Goal: Transaction & Acquisition: Register for event/course

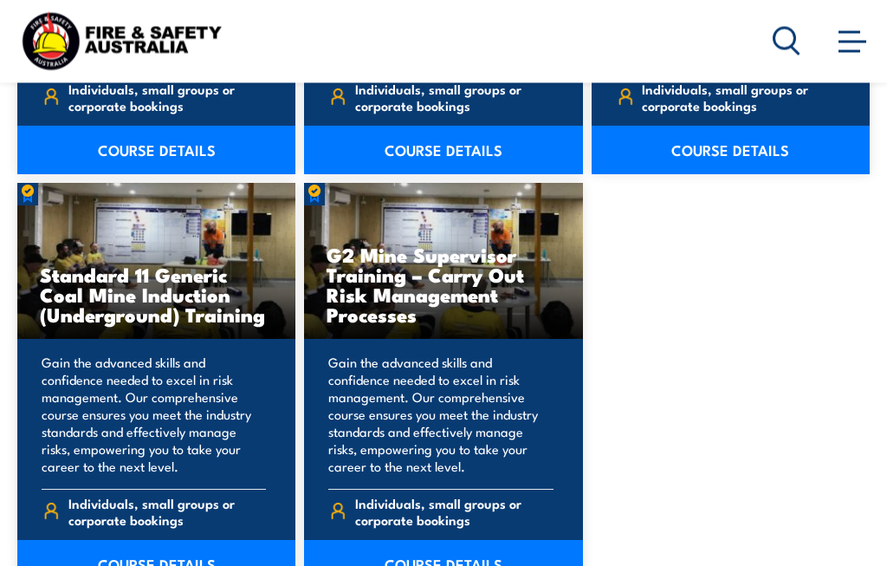
scroll to position [3233, 0]
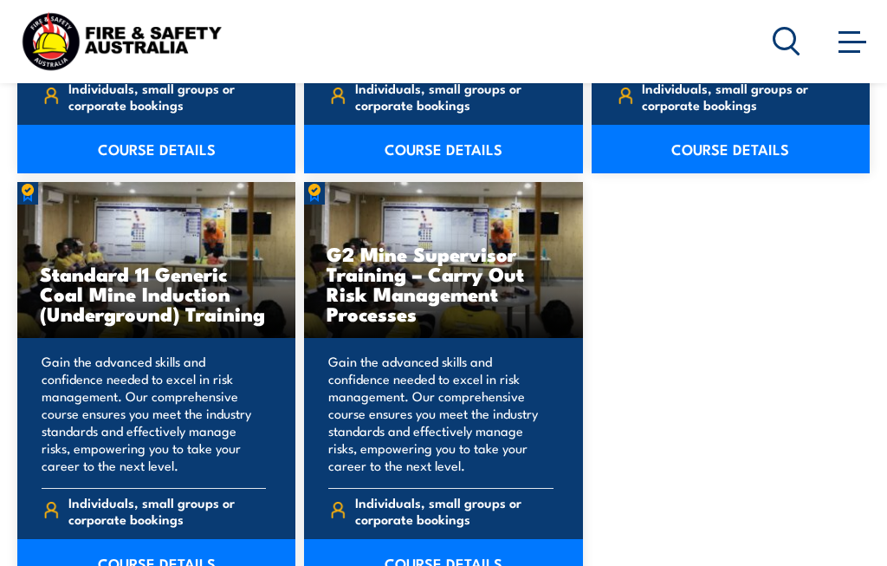
click at [462, 554] on link "COURSE DETAILS" at bounding box center [443, 563] width 278 height 49
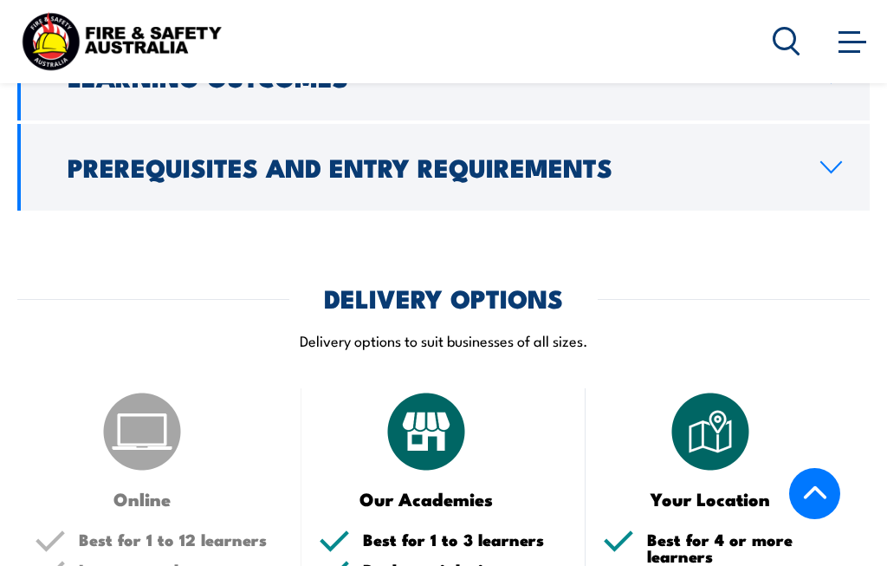
scroll to position [2310, 0]
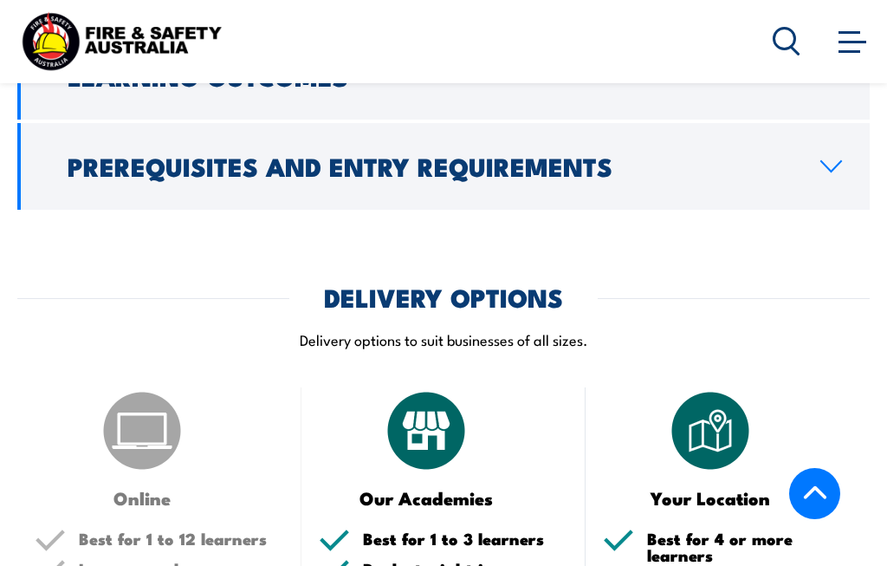
click at [612, 155] on h2 "Prerequisites and Entry Requirements" at bounding box center [430, 165] width 725 height 23
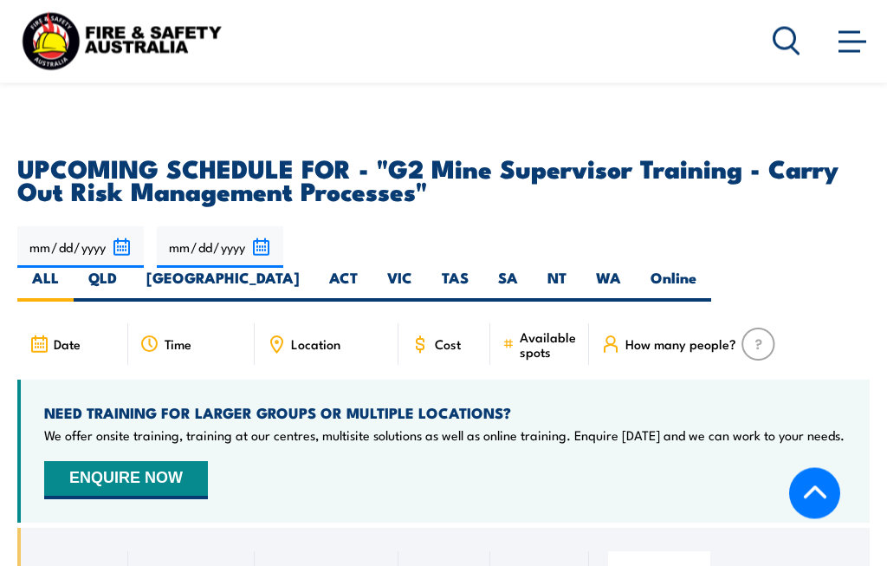
scroll to position [3018, 0]
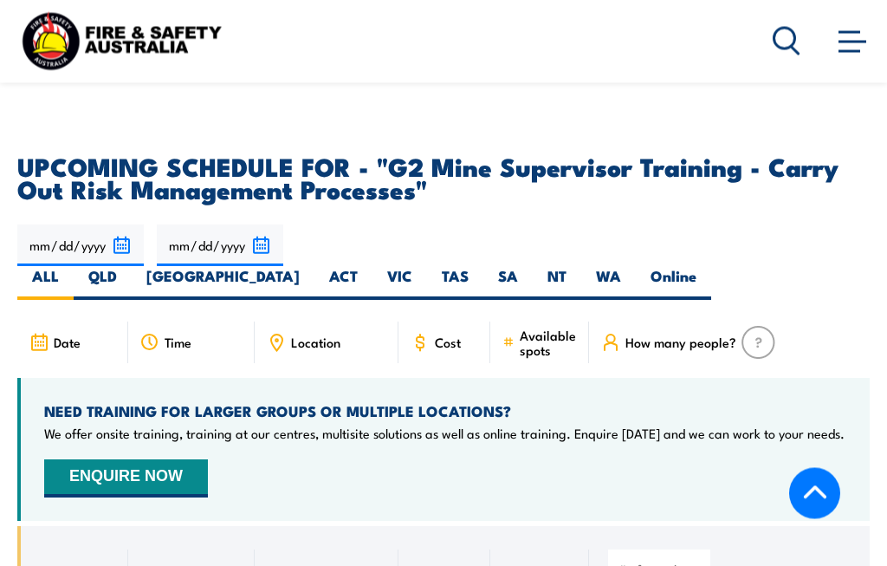
click at [132, 267] on label "QLD" at bounding box center [103, 284] width 58 height 34
click at [128, 267] on input "QLD" at bounding box center [122, 272] width 11 height 11
radio input "true"
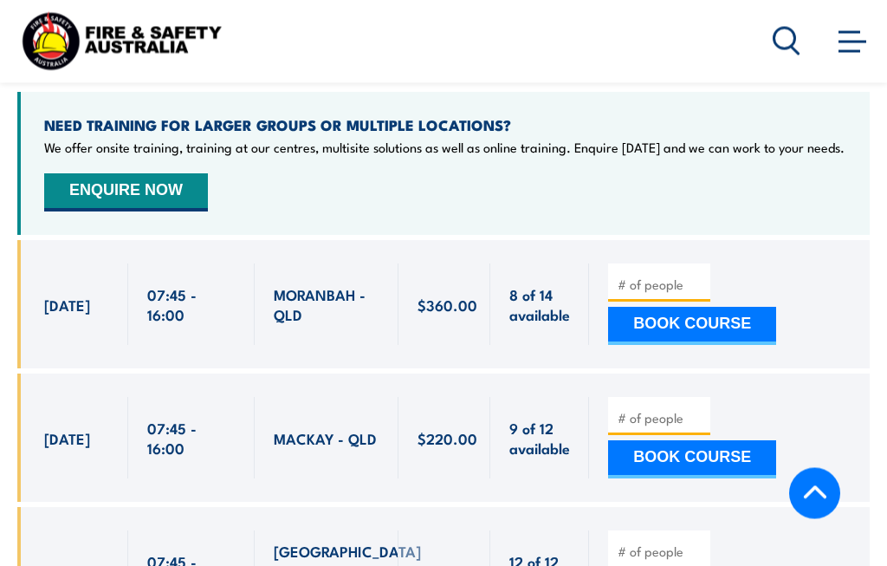
scroll to position [3436, 0]
click at [680, 440] on button "BOOK COURSE" at bounding box center [692, 459] width 168 height 38
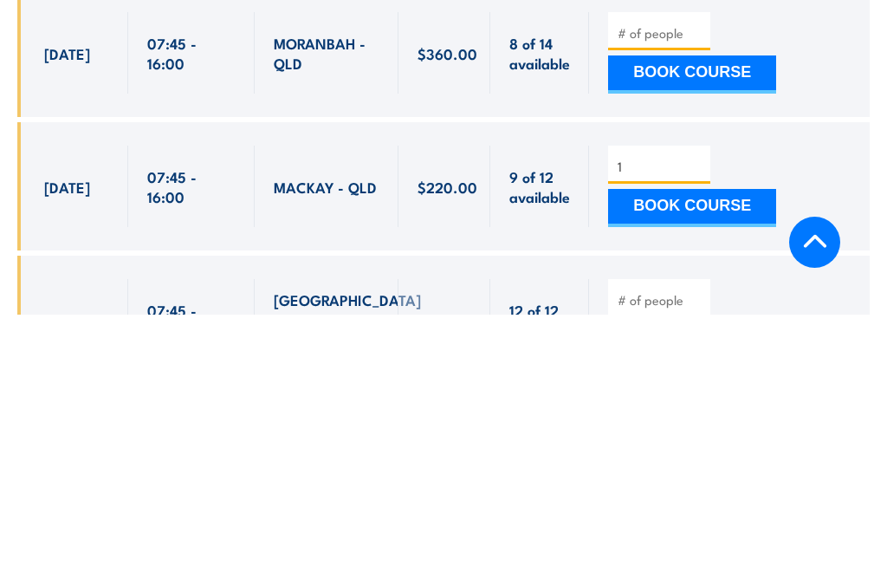
type input "1"
click at [708, 440] on button "BOOK COURSE" at bounding box center [692, 459] width 168 height 38
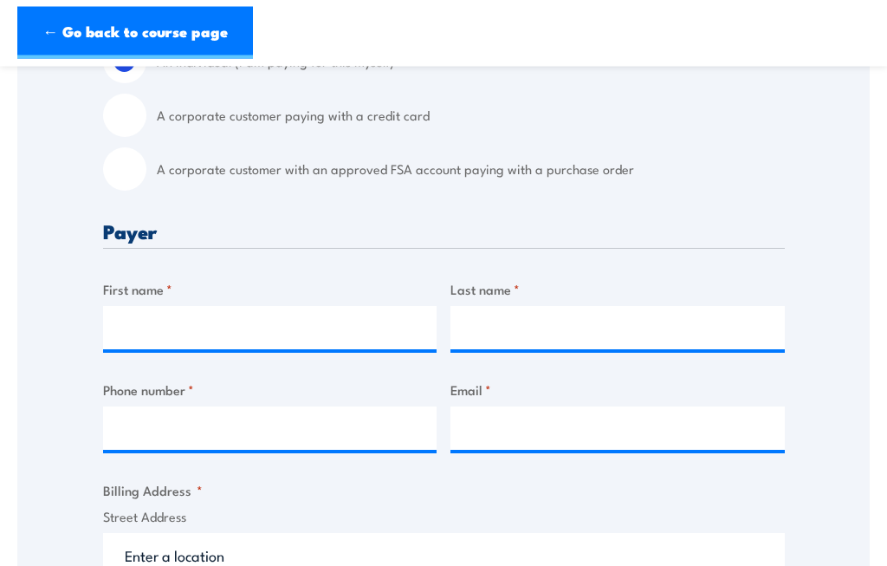
scroll to position [542, 0]
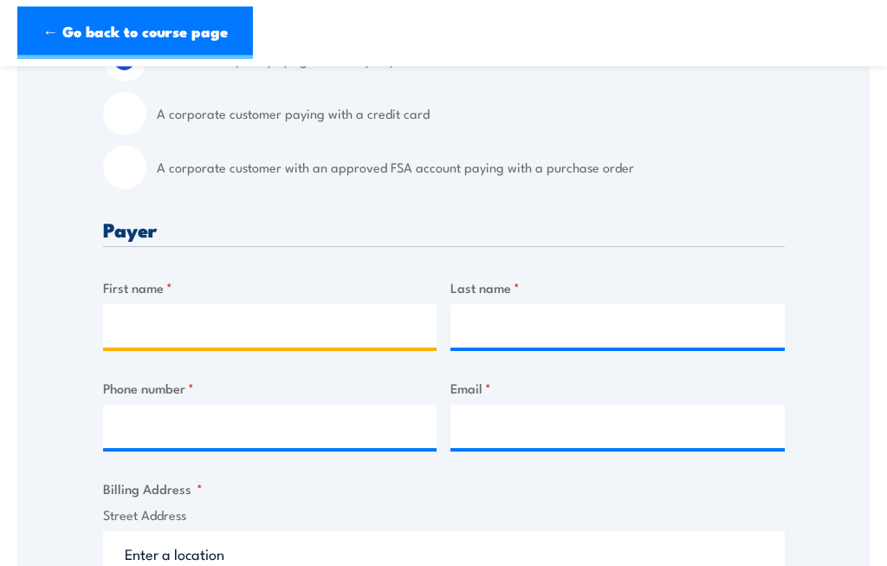
click at [238, 328] on input "First name *" at bounding box center [270, 326] width 335 height 43
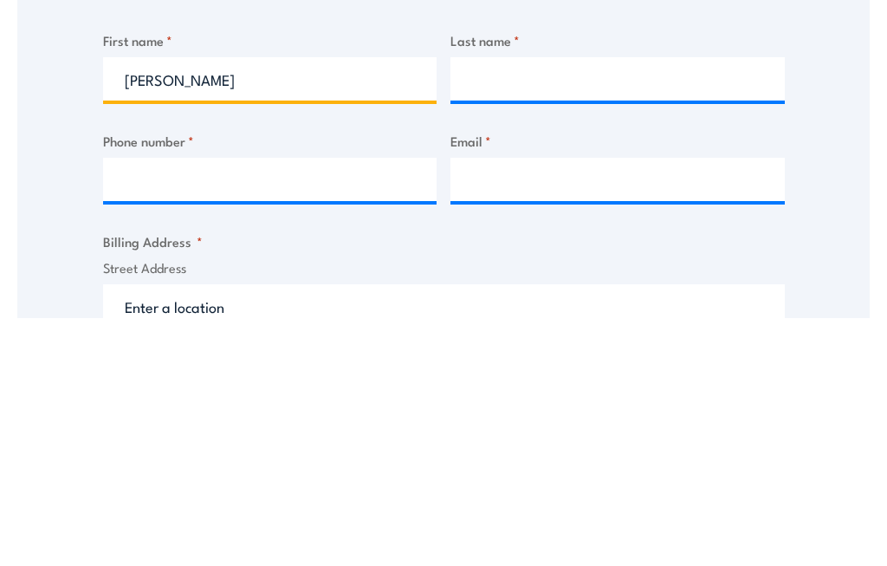
type input "David"
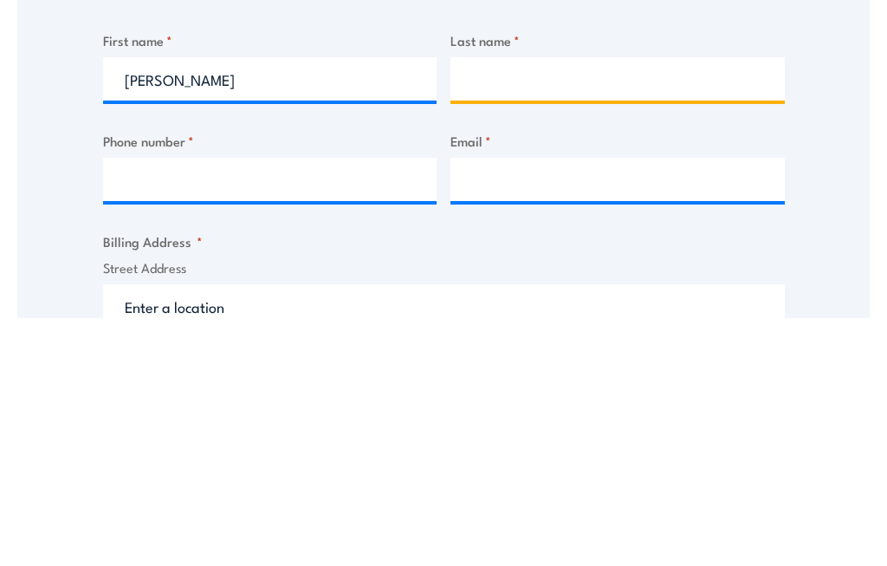
click at [517, 305] on input "Last name *" at bounding box center [618, 326] width 335 height 43
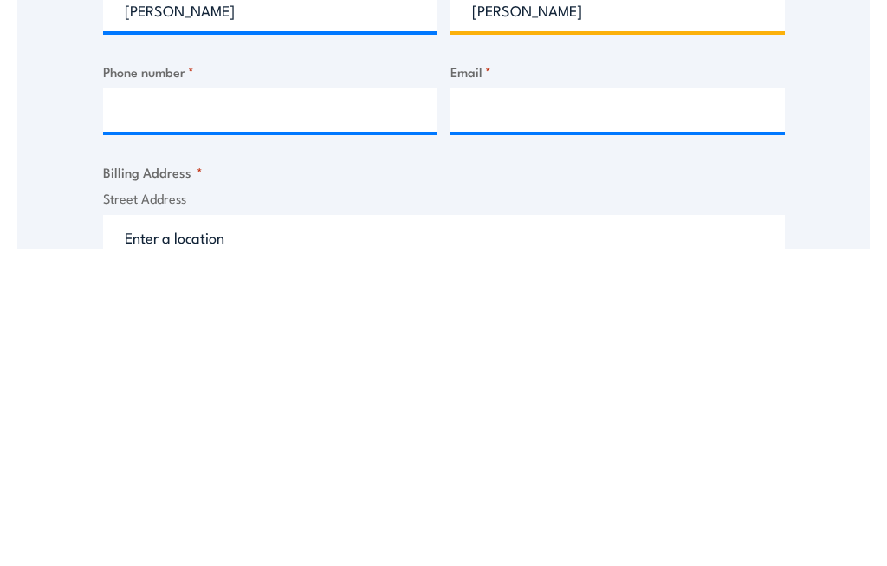
type input "Patterson"
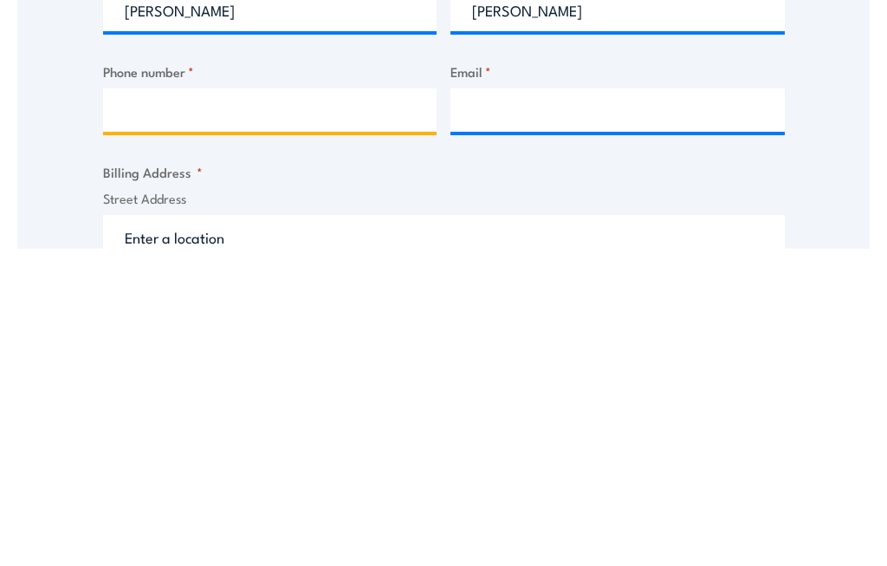
click at [230, 406] on input "Phone number *" at bounding box center [270, 427] width 335 height 43
type input "0447540277"
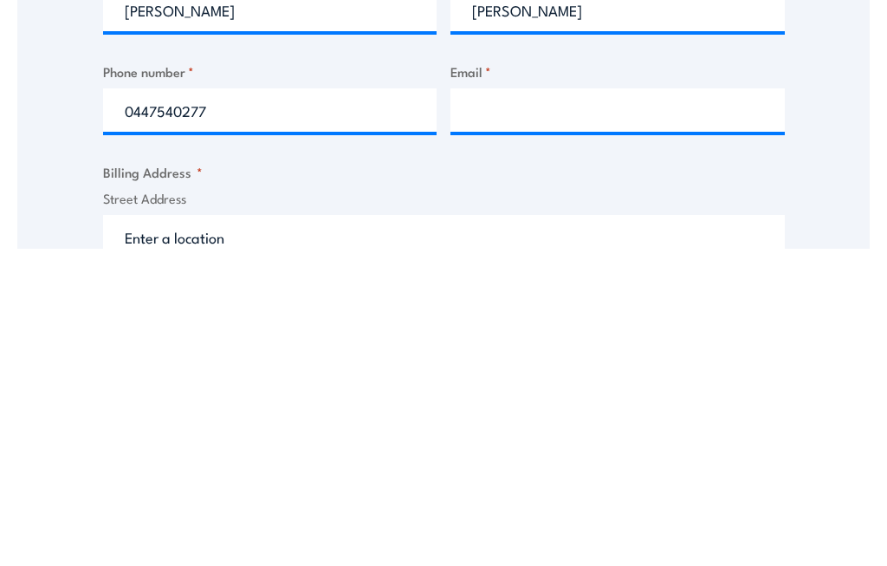
click at [549, 406] on input "Email *" at bounding box center [618, 427] width 335 height 43
type input "a"
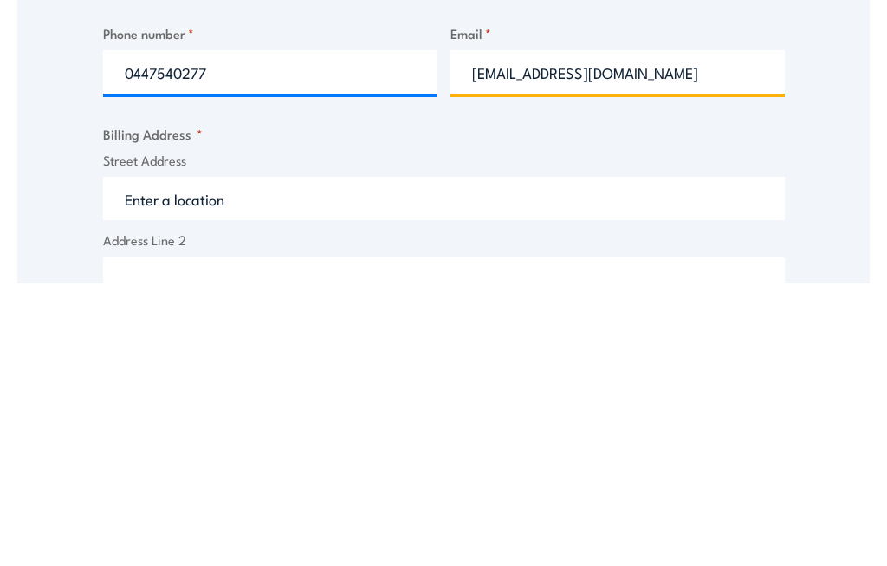
scroll to position [631, 0]
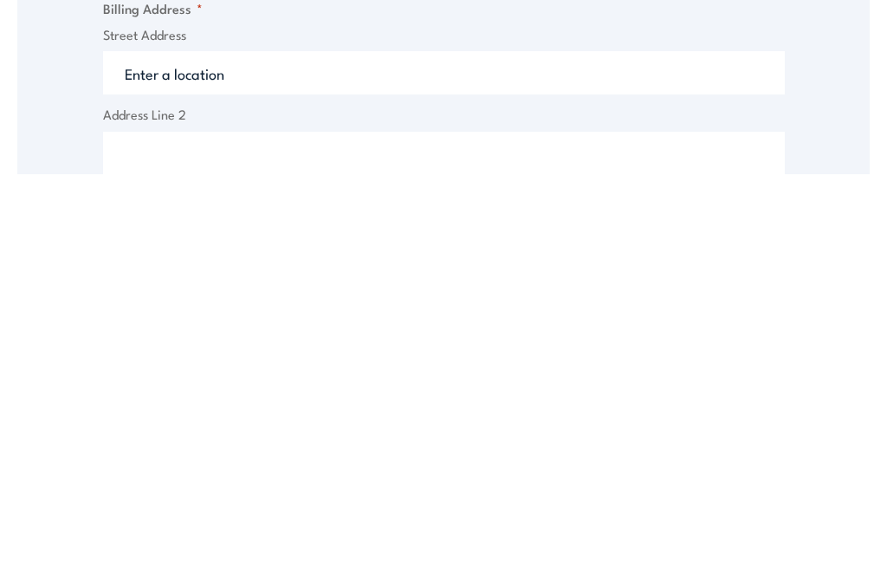
type input "davidpatterson1009@gmail.com"
click at [159, 443] on input "Street Address" at bounding box center [444, 464] width 682 height 43
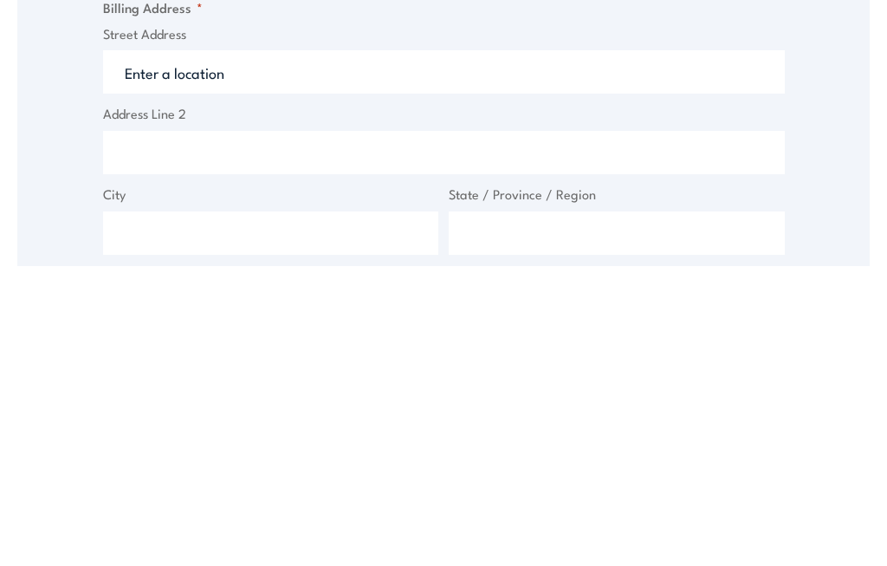
scroll to position [730, 0]
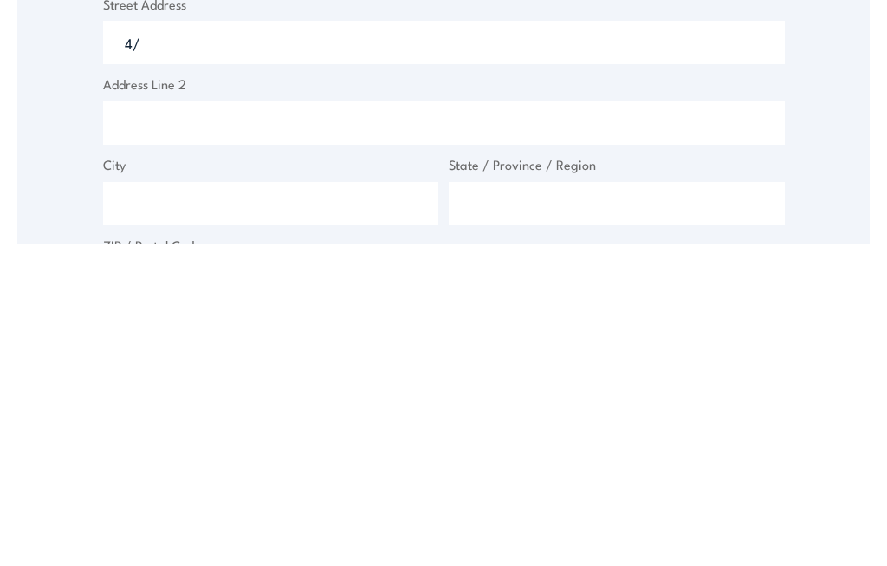
type input "4"
type input "[PERSON_NAME] Sales Office"
click at [196, 425] on input "Address Line 2" at bounding box center [444, 446] width 682 height 43
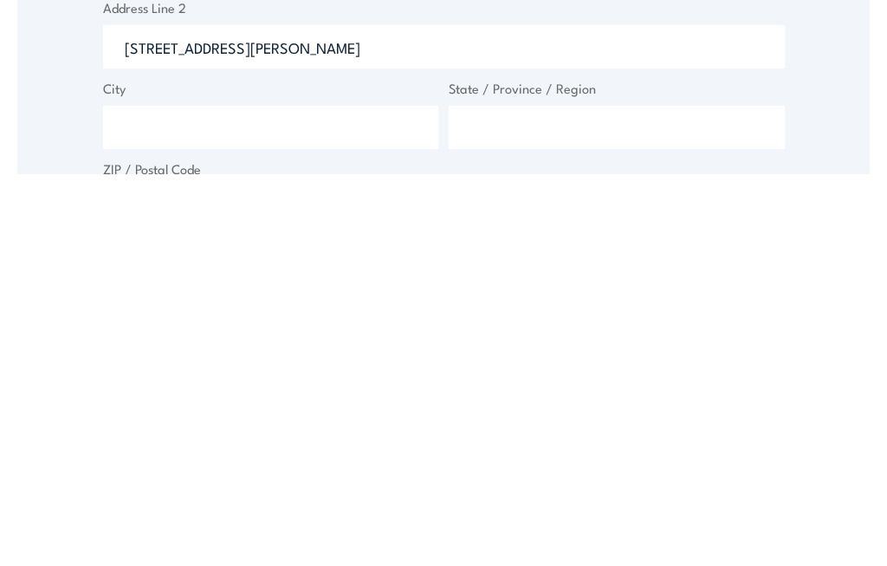
type input "[STREET_ADDRESS][PERSON_NAME]"
click at [181, 497] on input "City" at bounding box center [271, 518] width 336 height 43
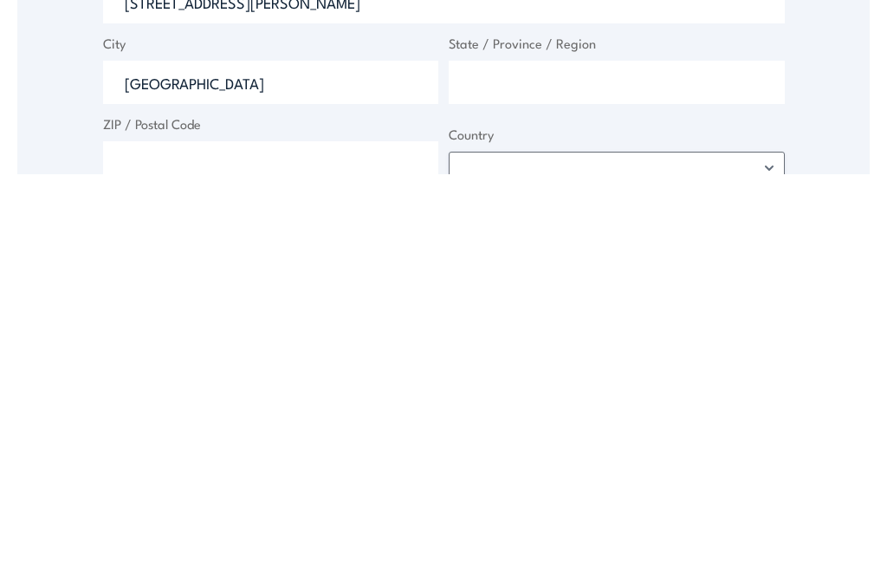
type input "[GEOGRAPHIC_DATA]"
click at [534, 452] on input "State / Province / Region" at bounding box center [617, 473] width 336 height 43
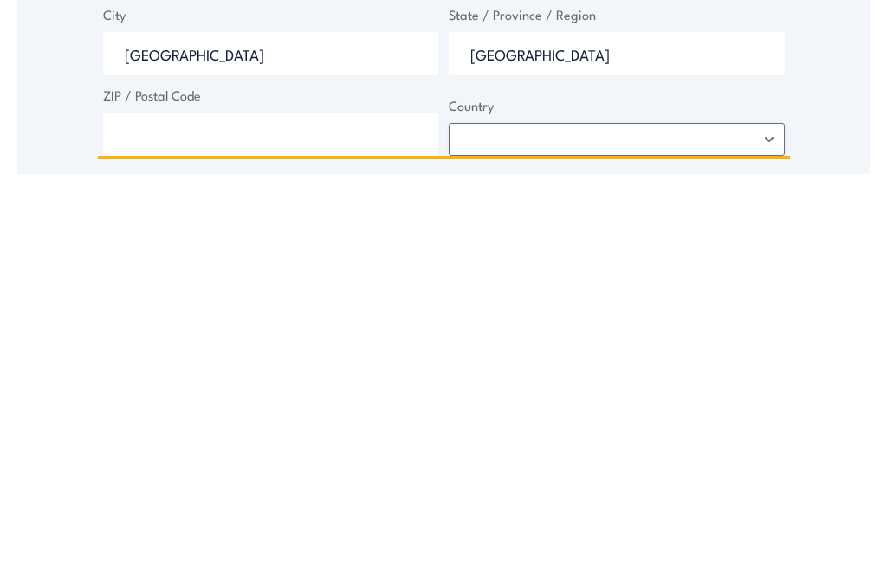
type input "Queensland"
click at [324, 504] on input "ZIP / Postal Code" at bounding box center [271, 525] width 336 height 43
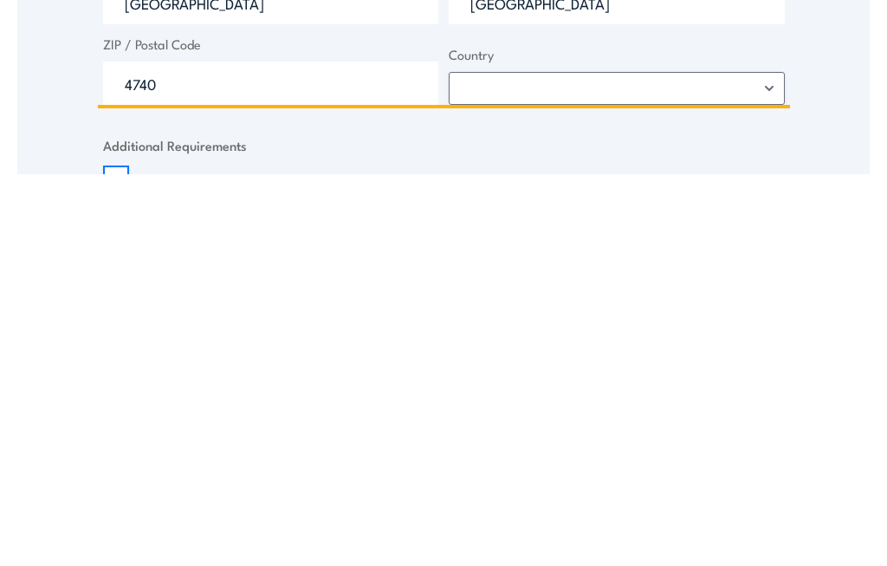
type input "4740"
click at [541, 464] on select "Afghanistan Albania Algeria American Samoa Andorra Angola Anguilla Antarctica A…" at bounding box center [617, 480] width 336 height 33
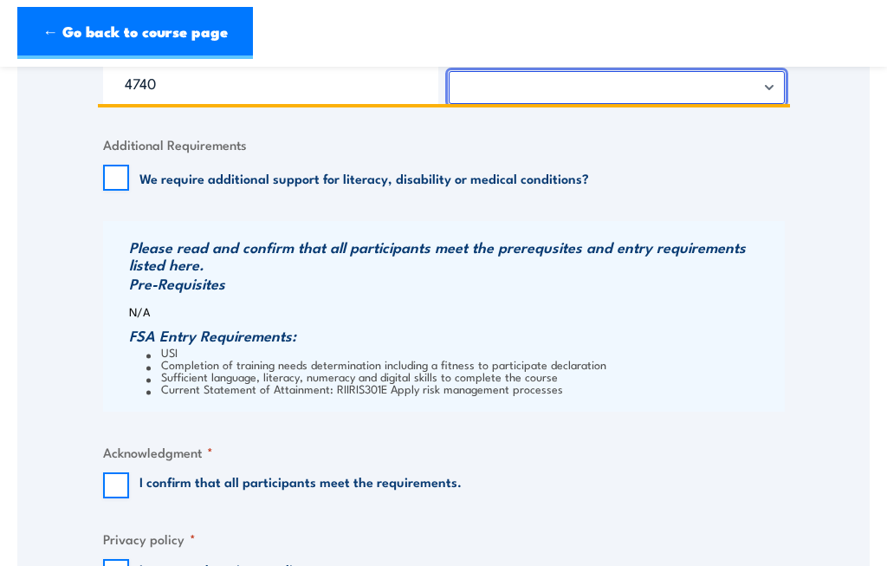
select select "Australia"
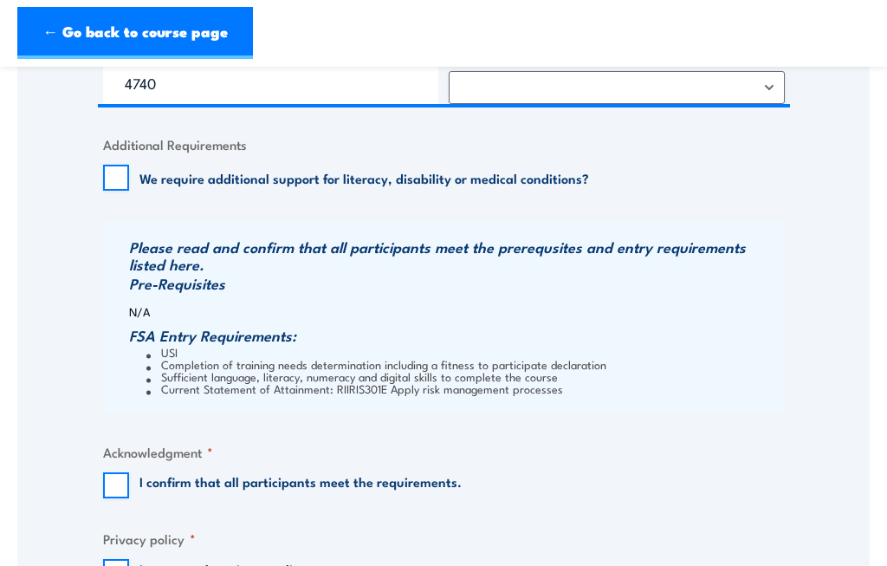
click at [626, 358] on li "USI" at bounding box center [463, 352] width 634 height 12
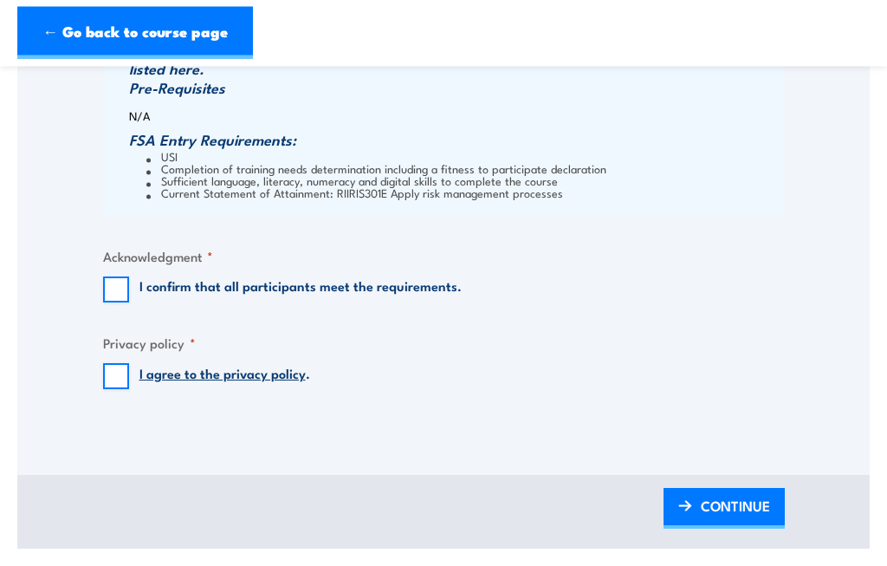
scroll to position [1452, 0]
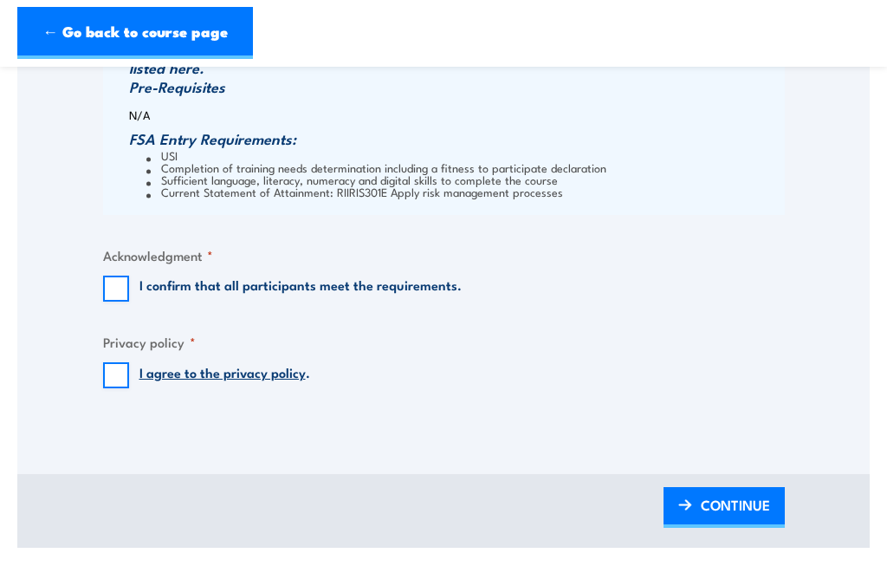
click at [118, 289] on input "I confirm that all participants meet the requirements." at bounding box center [116, 289] width 26 height 26
checkbox input "true"
click at [732, 504] on span "CONTINUE" at bounding box center [735, 505] width 69 height 46
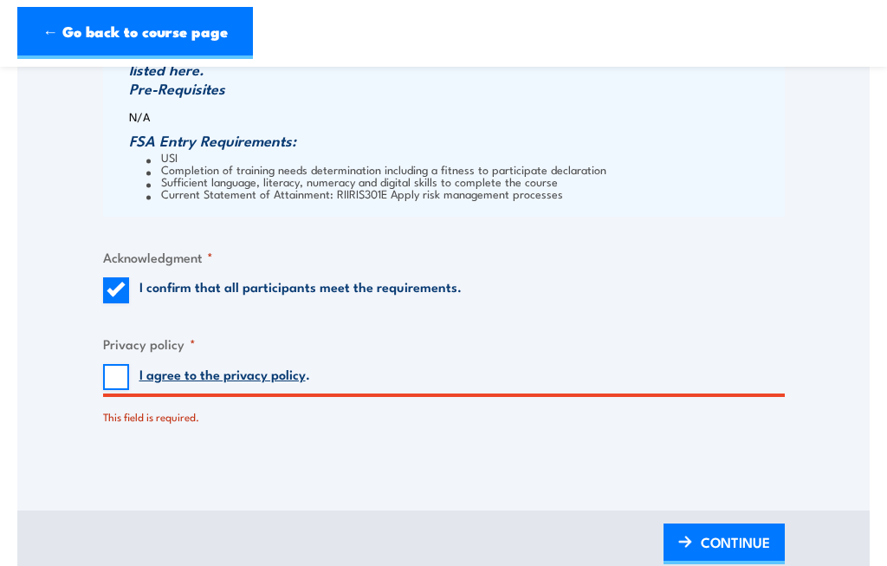
scroll to position [1537, 0]
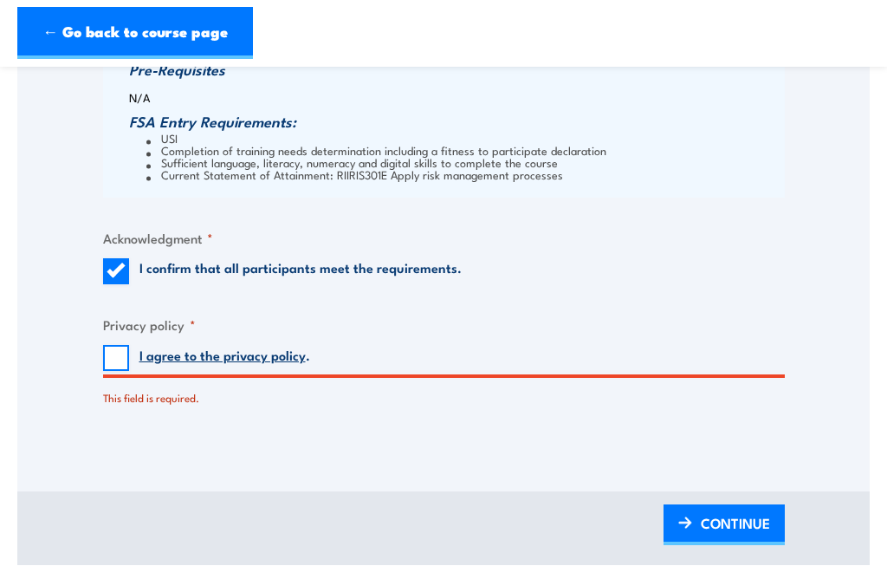
click at [121, 370] on input "I agree to the privacy policy ." at bounding box center [116, 358] width 26 height 26
checkbox input "true"
click at [737, 519] on span "CONTINUE" at bounding box center [735, 523] width 69 height 46
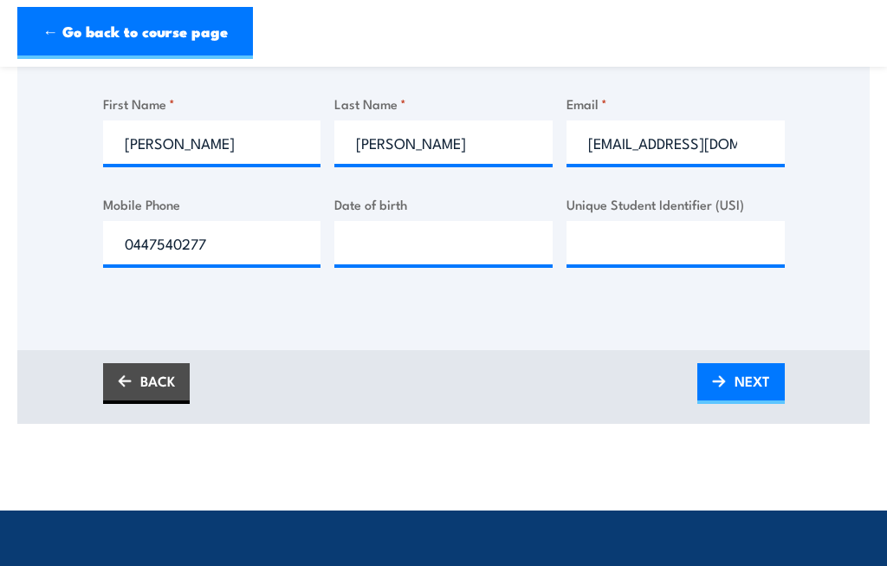
scroll to position [573, 0]
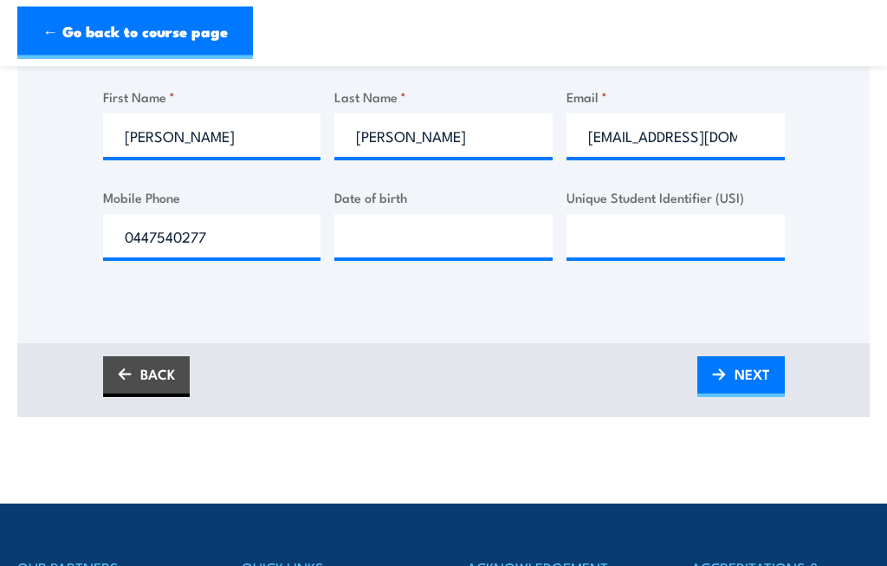
click at [756, 381] on span "NEXT" at bounding box center [753, 375] width 36 height 46
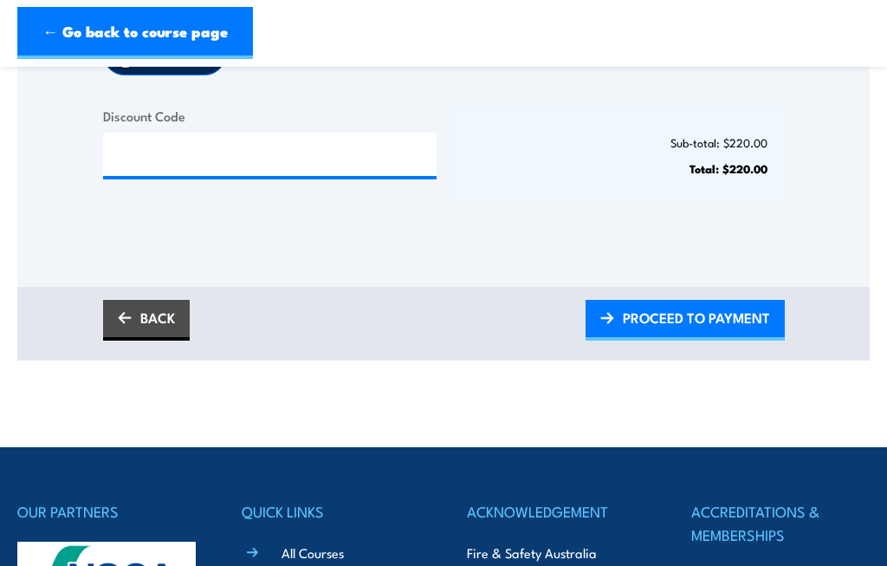
scroll to position [193, 0]
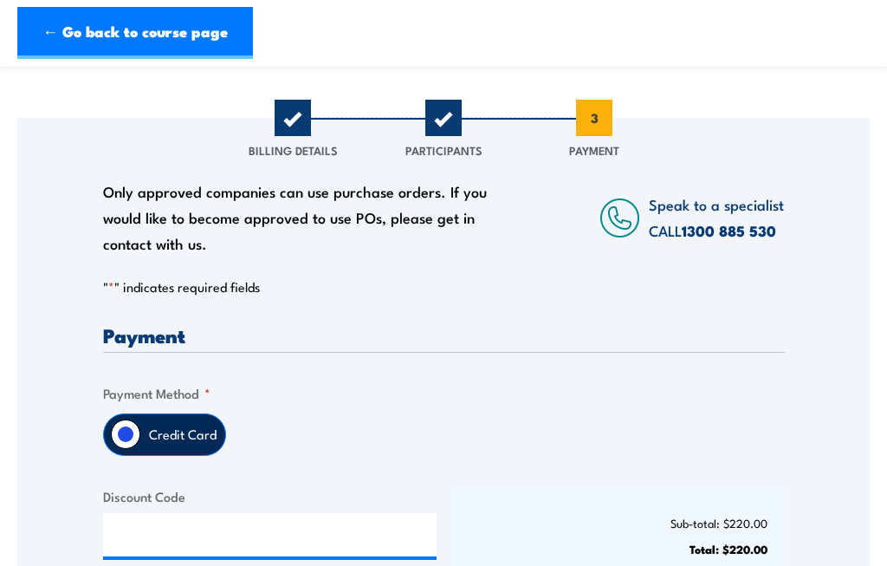
click at [431, 238] on div "Only approved companies can use purchase orders. If you would like to become ap…" at bounding box center [299, 218] width 393 height 78
click at [184, 31] on link "← Go back to course page" at bounding box center [135, 33] width 236 height 52
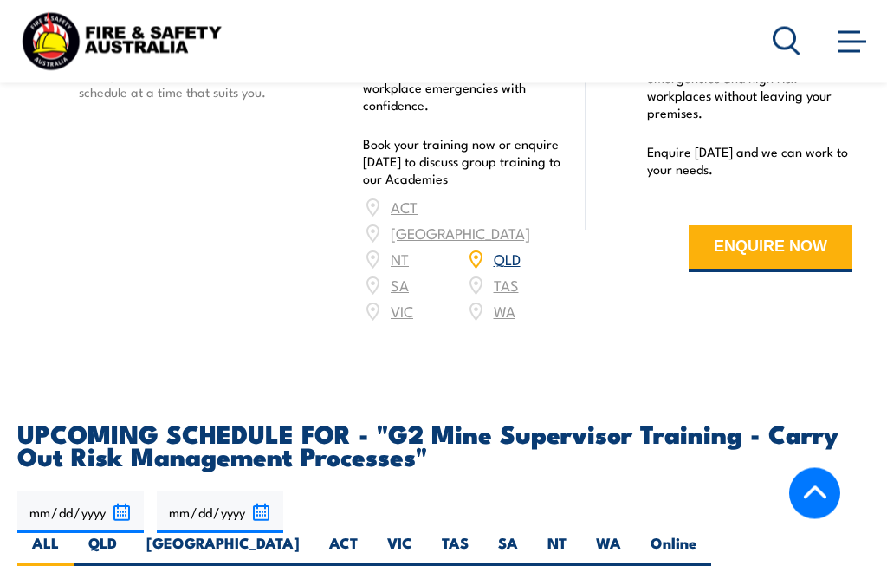
scroll to position [2868, 0]
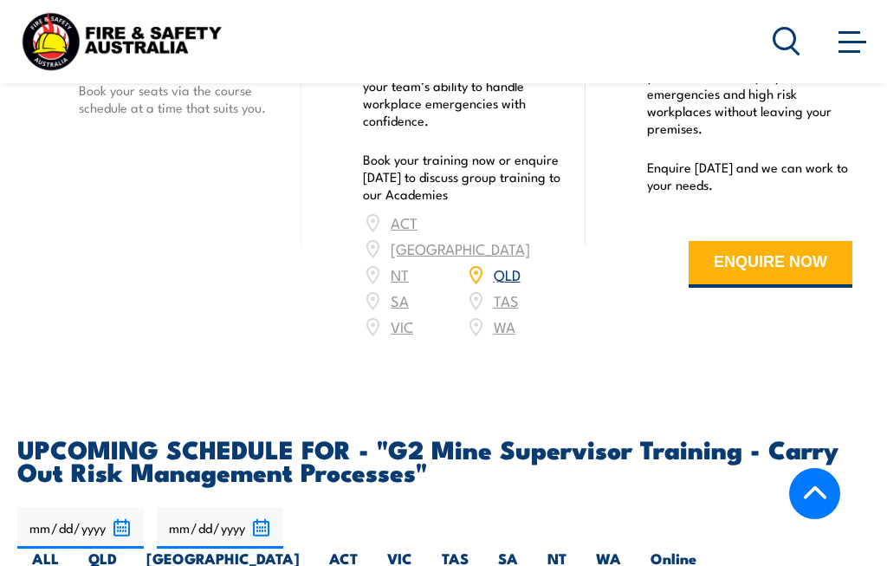
click at [449, 334] on div "COURSES > Emergency Response & Rescue Training G2 Mine Supervisor Training – Ca…" at bounding box center [443, 119] width 887 height 5974
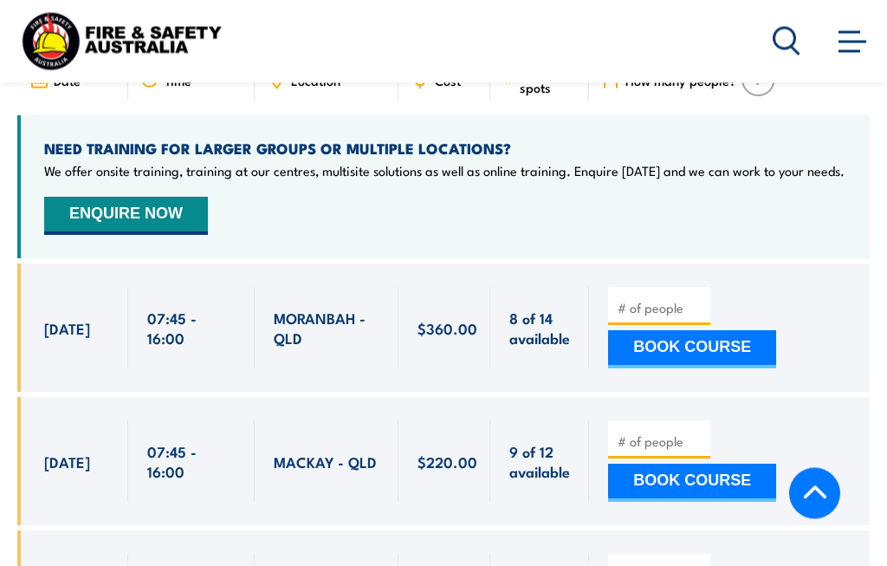
scroll to position [3414, 0]
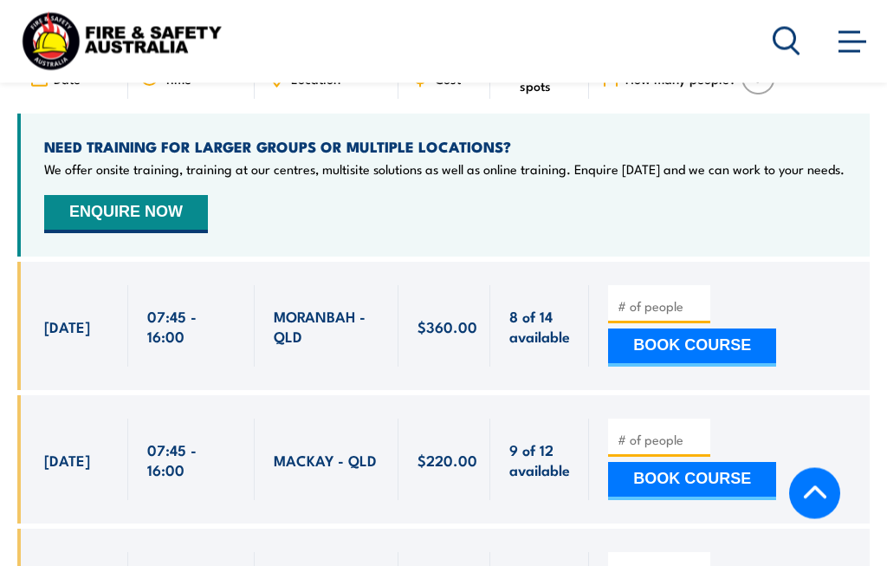
click at [658, 432] on input "number" at bounding box center [661, 440] width 87 height 17
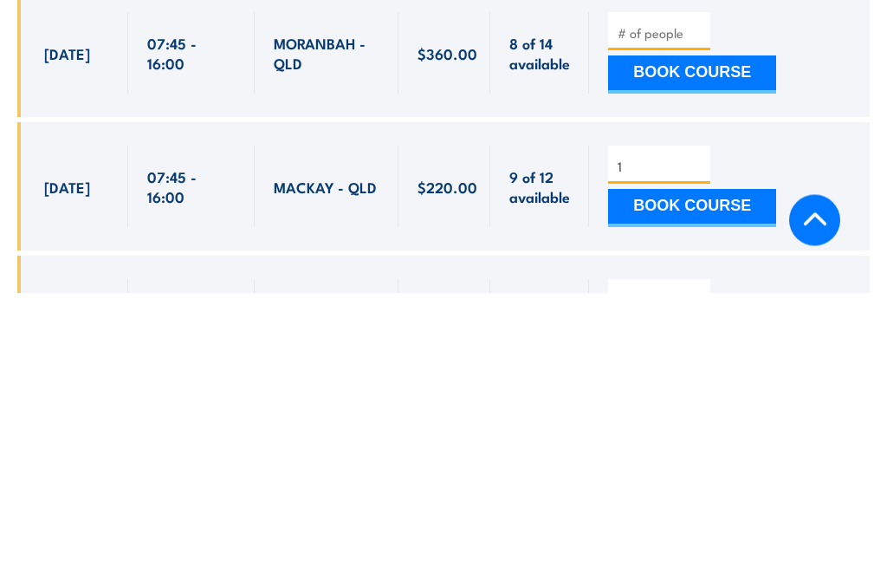
type input "1"
click at [703, 463] on button "BOOK COURSE" at bounding box center [692, 482] width 168 height 38
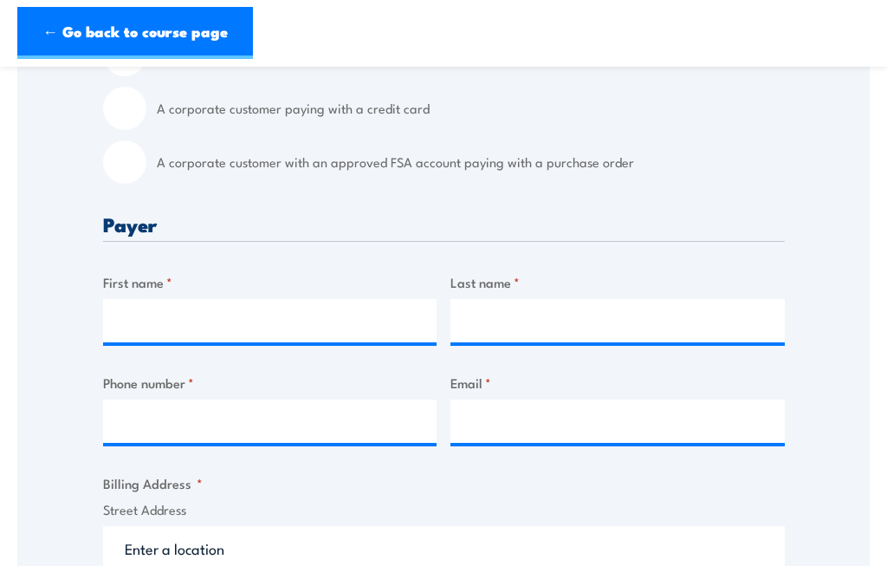
scroll to position [555, 0]
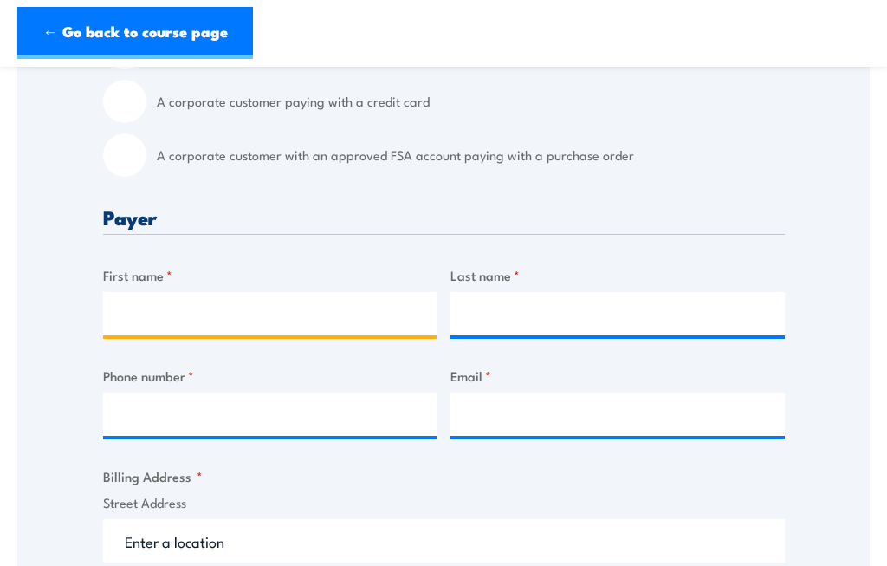
click at [256, 322] on input "First name *" at bounding box center [270, 313] width 335 height 43
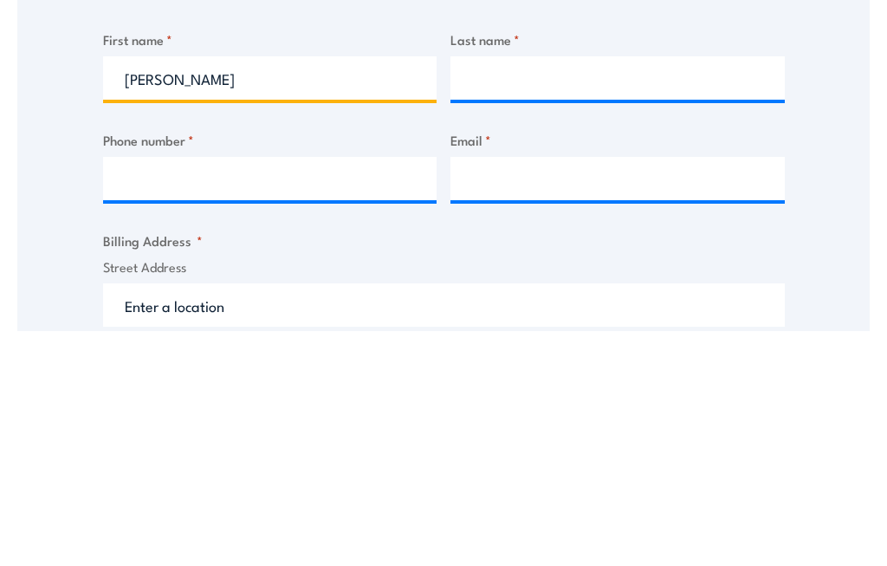
type input "[PERSON_NAME]"
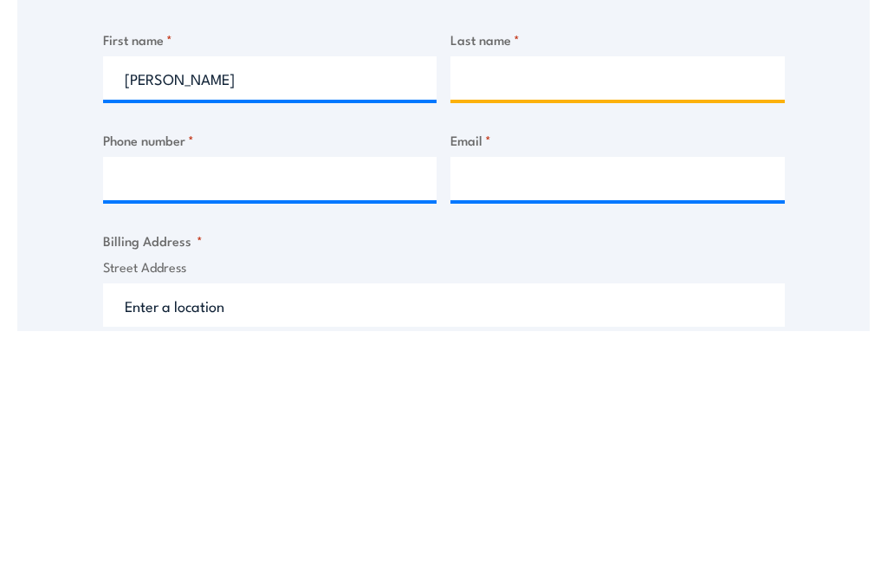
click at [549, 292] on input "Last name *" at bounding box center [618, 313] width 335 height 43
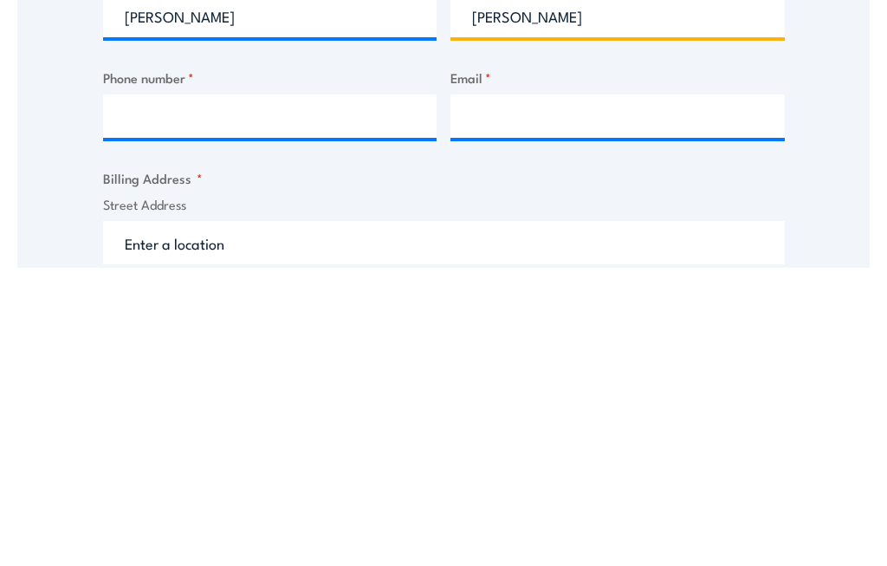
type input "Patterson"
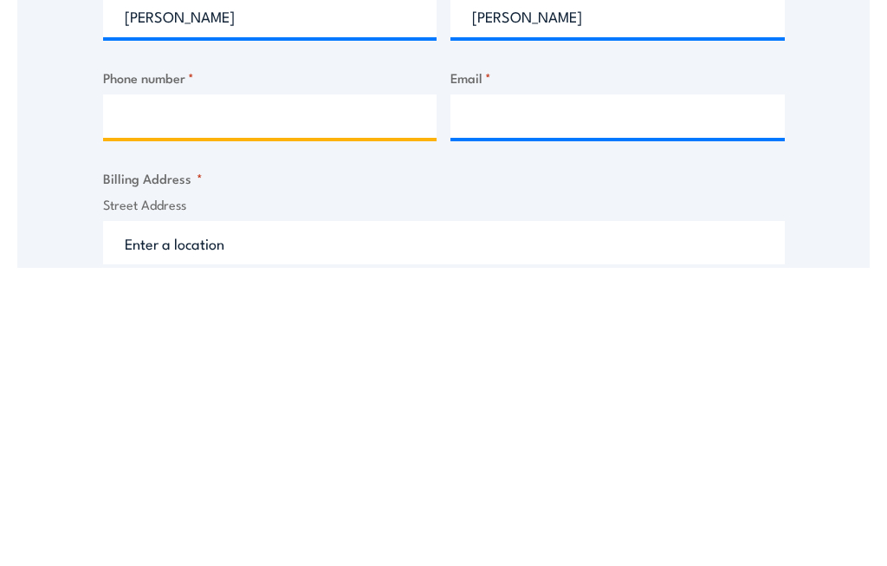
click at [283, 393] on input "Phone number *" at bounding box center [270, 414] width 335 height 43
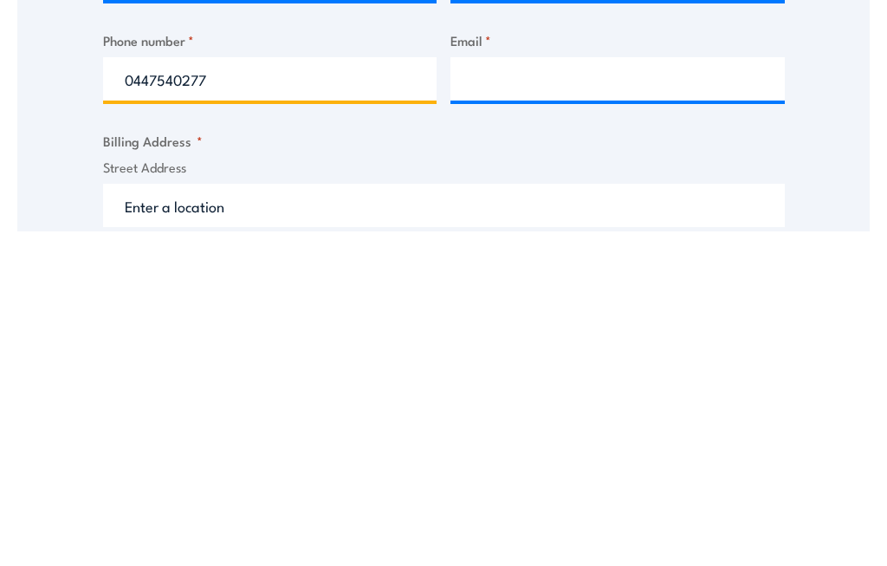
type input "0447540277"
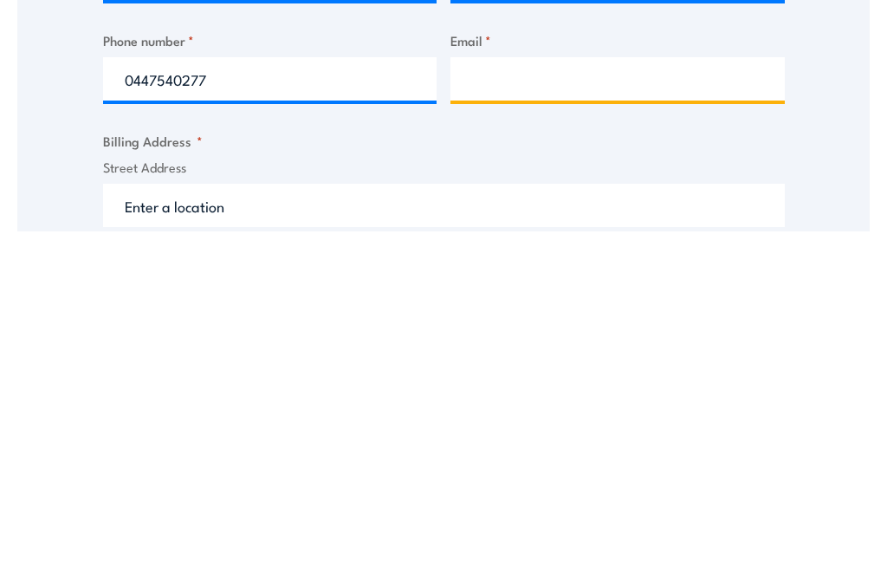
click at [543, 393] on input "Email *" at bounding box center [618, 414] width 335 height 43
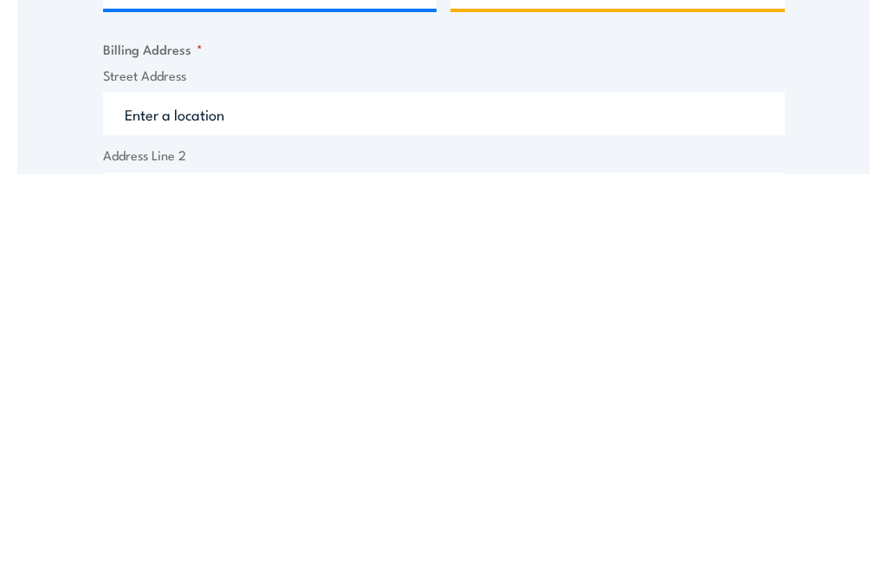
type input "davidpatterson1009@gmail.com"
click at [234, 484] on input "Street Address" at bounding box center [444, 505] width 682 height 43
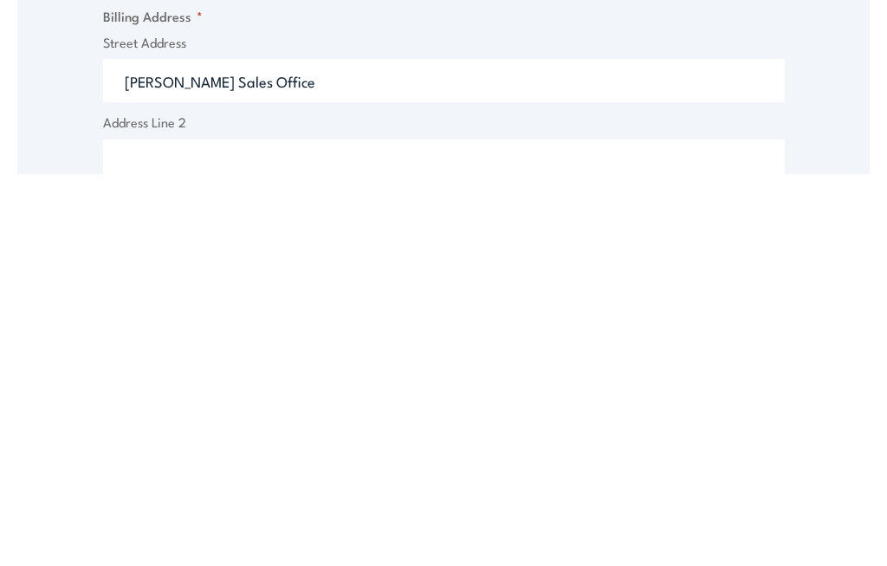
type input "Mackay Marina Sales Office"
click at [194, 531] on input "Address Line 2" at bounding box center [444, 552] width 682 height 43
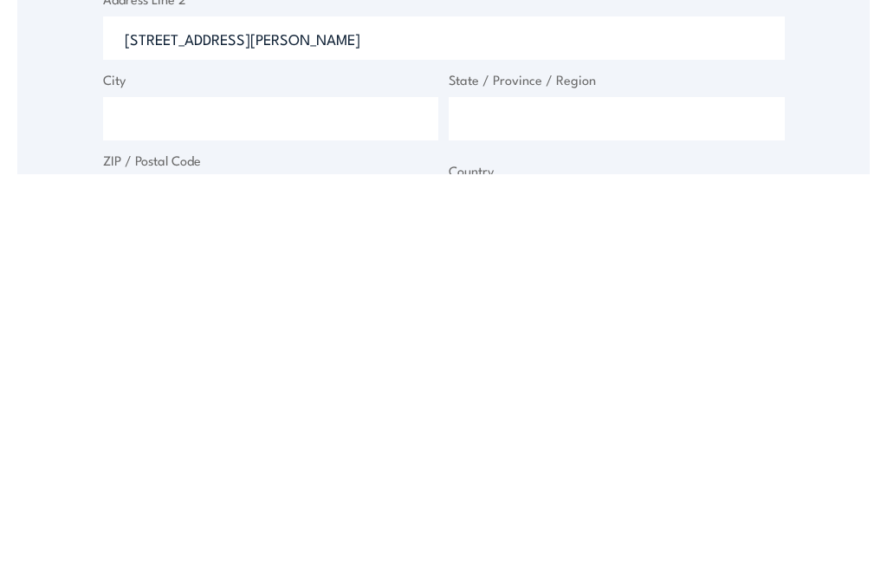
type input "4/46 Mulherin Drive"
click at [309, 489] on input "City" at bounding box center [271, 510] width 336 height 43
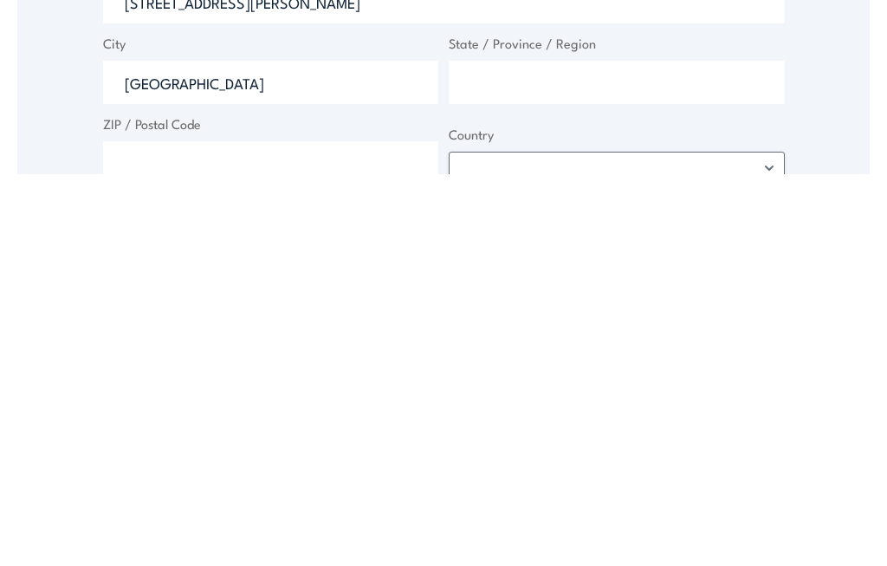
type input "Mackay Harbour"
click at [528, 452] on input "State / Province / Region" at bounding box center [617, 473] width 336 height 43
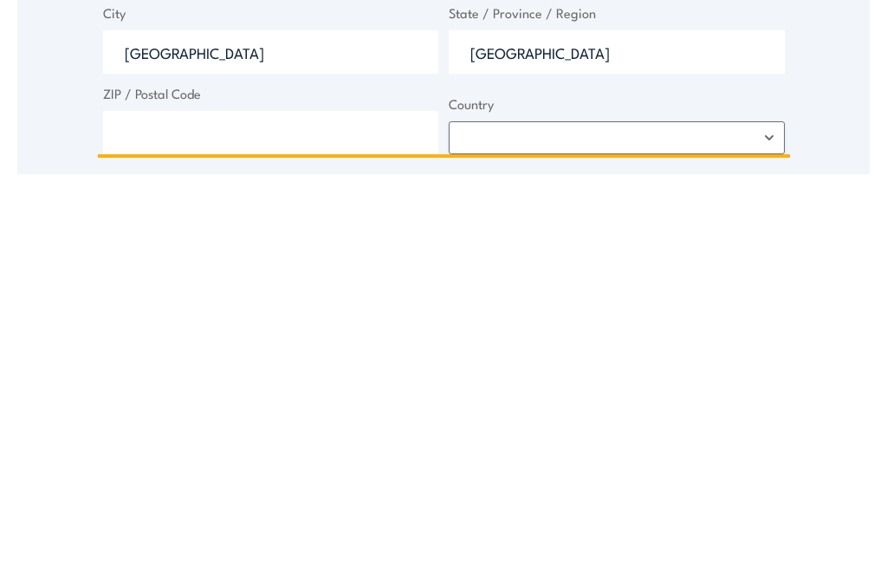
type input "[GEOGRAPHIC_DATA]"
click at [338, 503] on input "ZIP / Postal Code" at bounding box center [271, 524] width 336 height 43
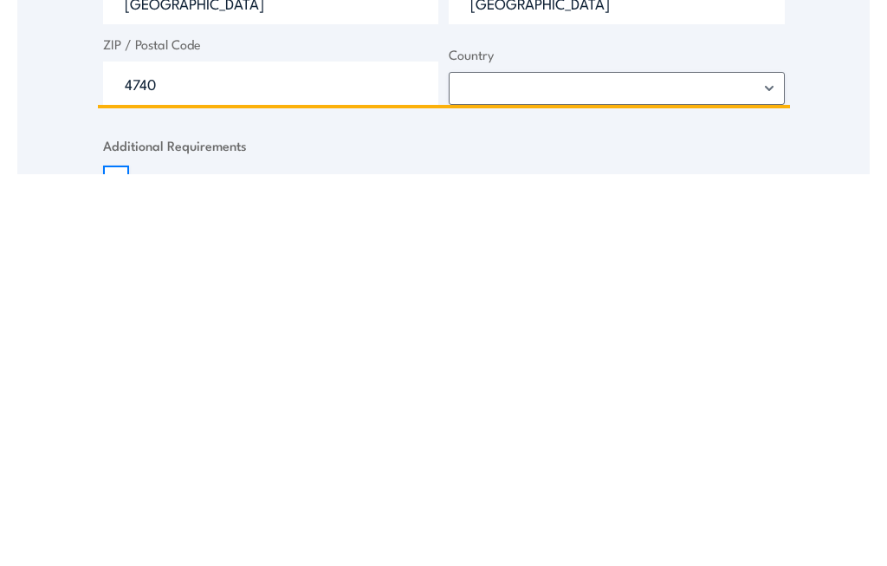
type input "4740"
click at [545, 464] on select "Afghanistan Albania Algeria American Samoa Andorra Angola Anguilla Antarctica A…" at bounding box center [617, 480] width 336 height 33
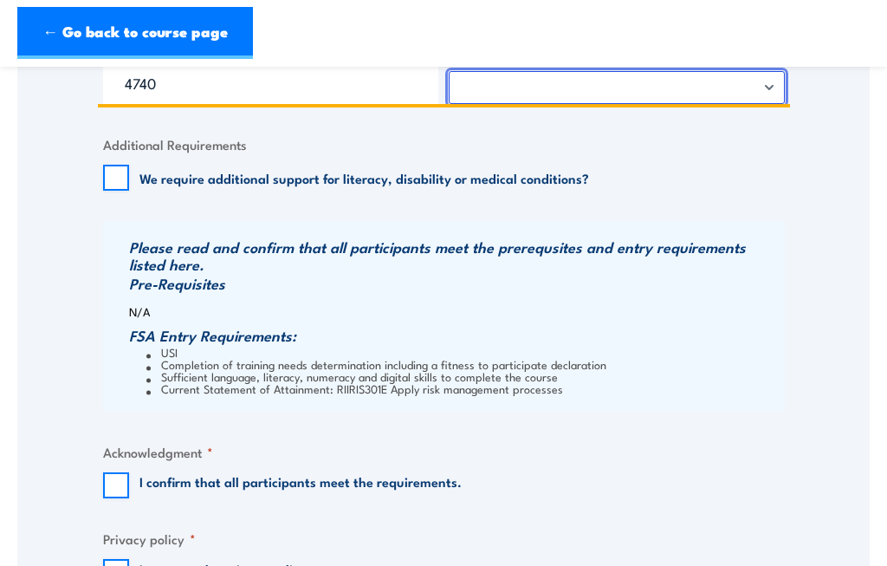
select select "Australia"
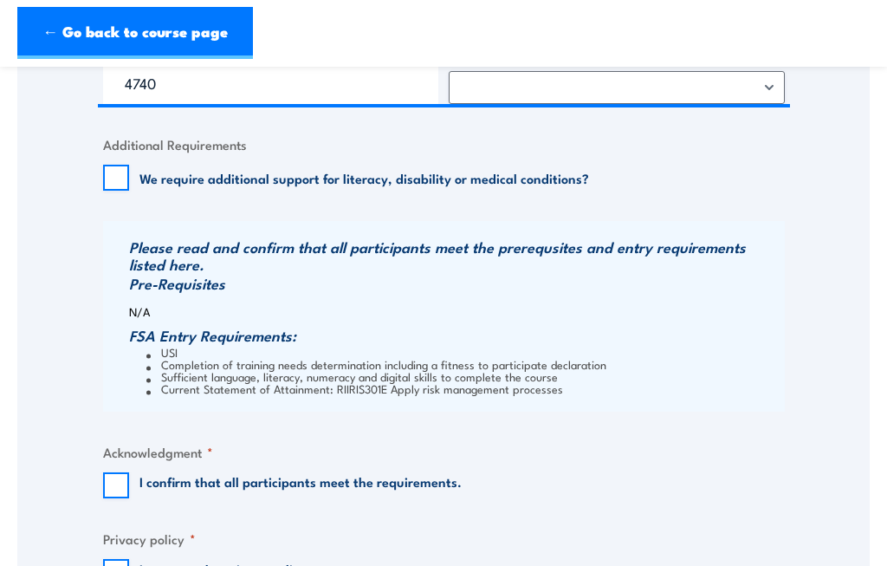
click at [104, 492] on input "I confirm that all participants meet the requirements." at bounding box center [116, 485] width 26 height 26
checkbox input "true"
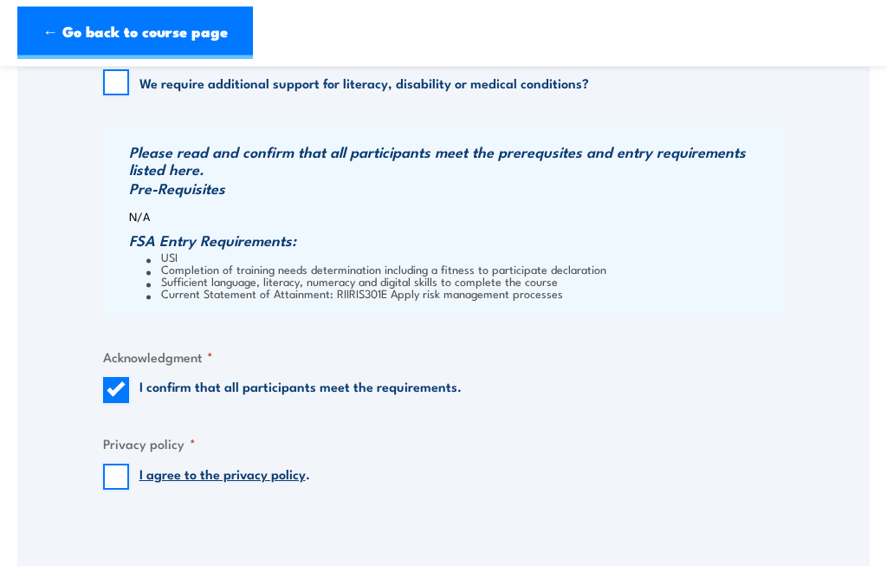
scroll to position [1350, 0]
click at [107, 478] on input "I agree to the privacy policy ." at bounding box center [116, 477] width 26 height 26
checkbox input "true"
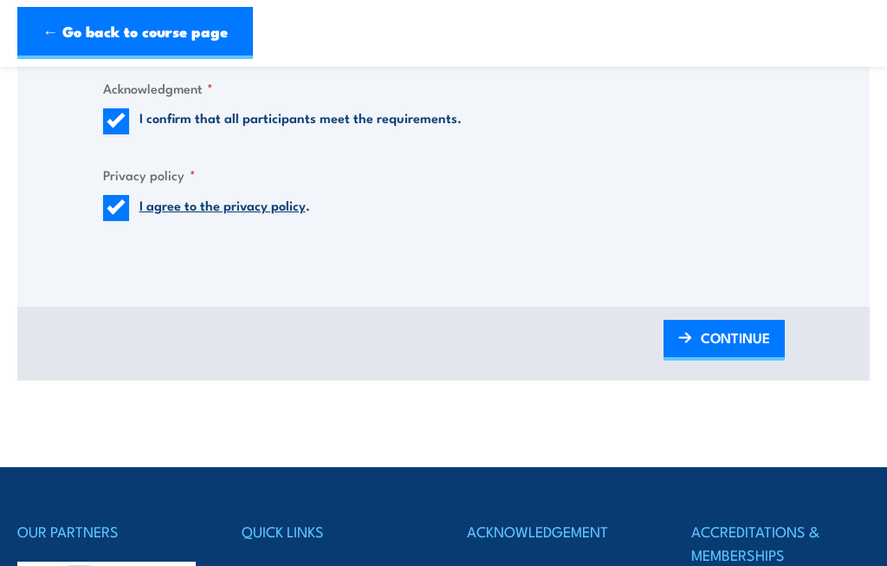
scroll to position [1607, 0]
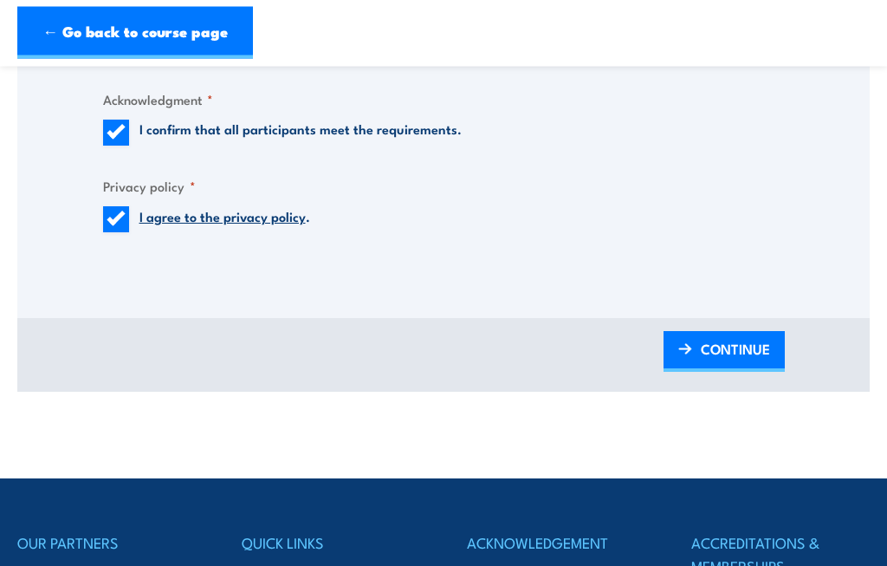
click at [723, 352] on span "CONTINUE" at bounding box center [735, 350] width 69 height 46
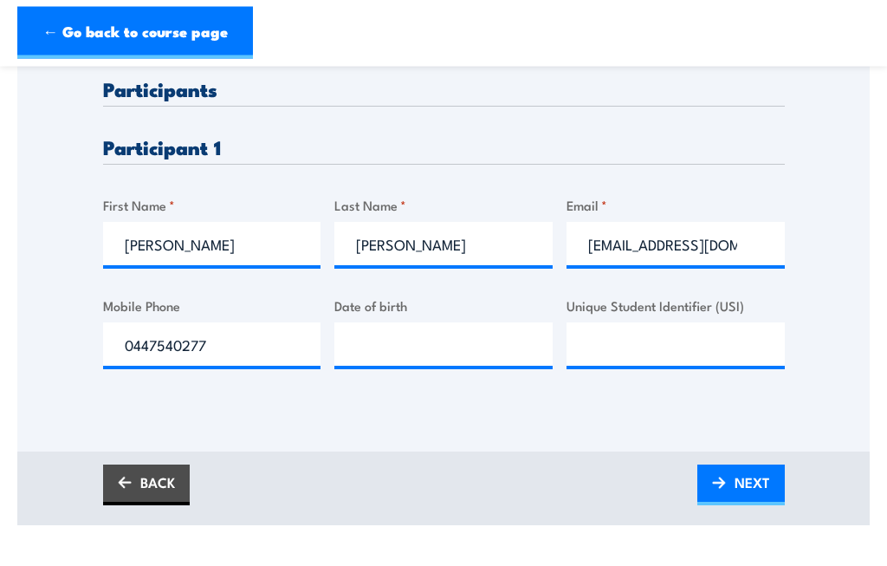
scroll to position [465, 0]
click at [415, 347] on input "Date of birth" at bounding box center [444, 343] width 218 height 43
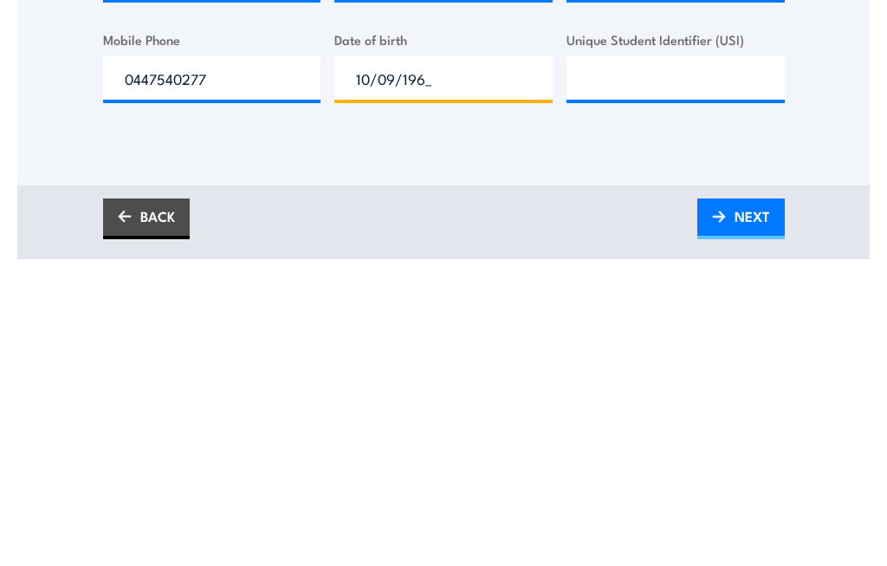
type input "10/09/1965"
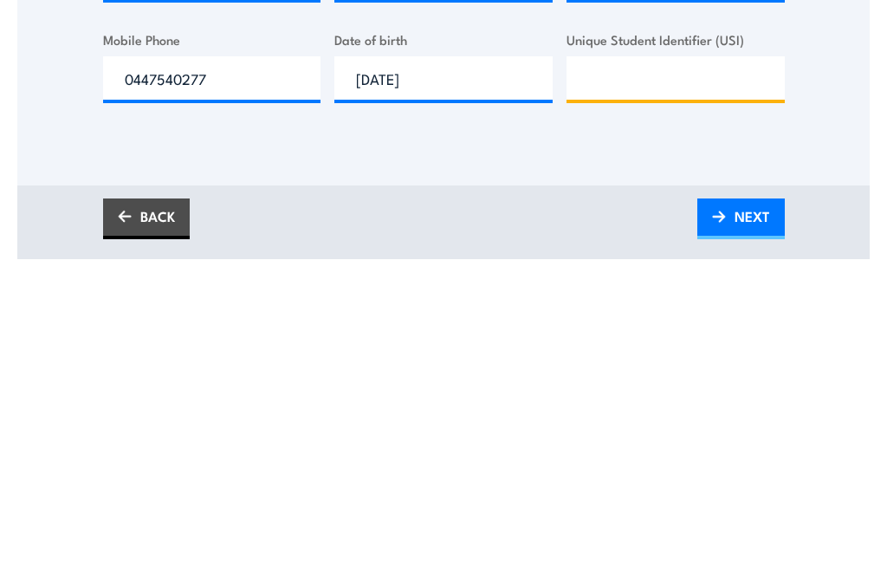
click at [652, 322] on input "Unique Student Identifier (USI)" at bounding box center [676, 343] width 218 height 43
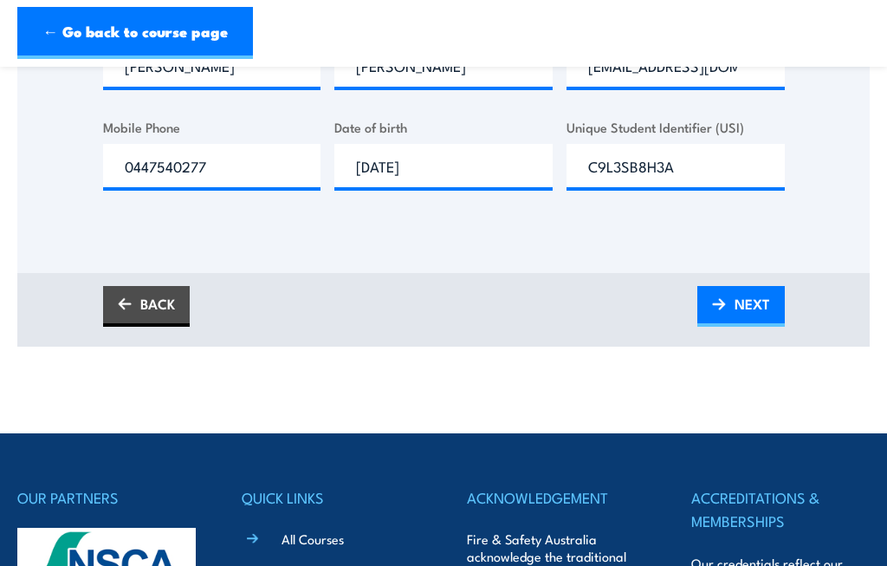
scroll to position [638, 0]
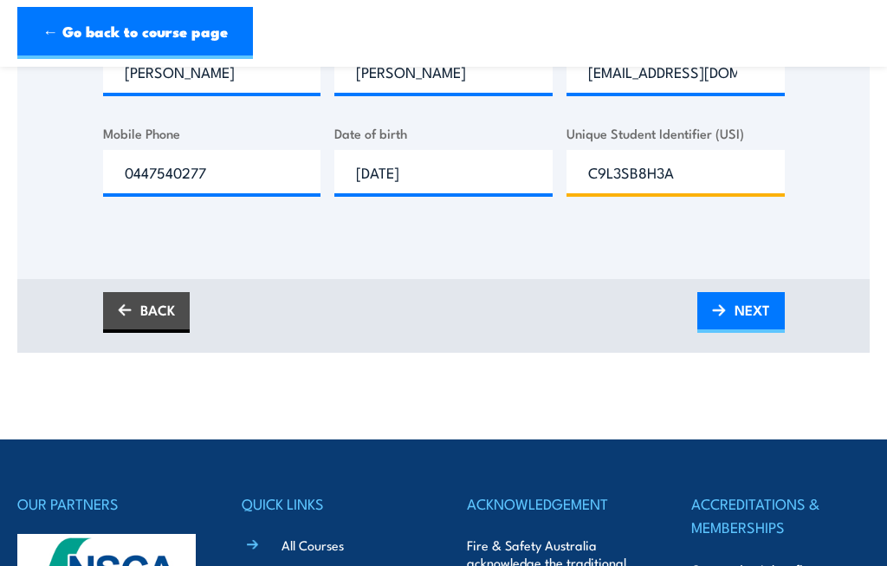
type input "C9L3SB8H3A"
click at [745, 317] on span "NEXT" at bounding box center [753, 310] width 36 height 46
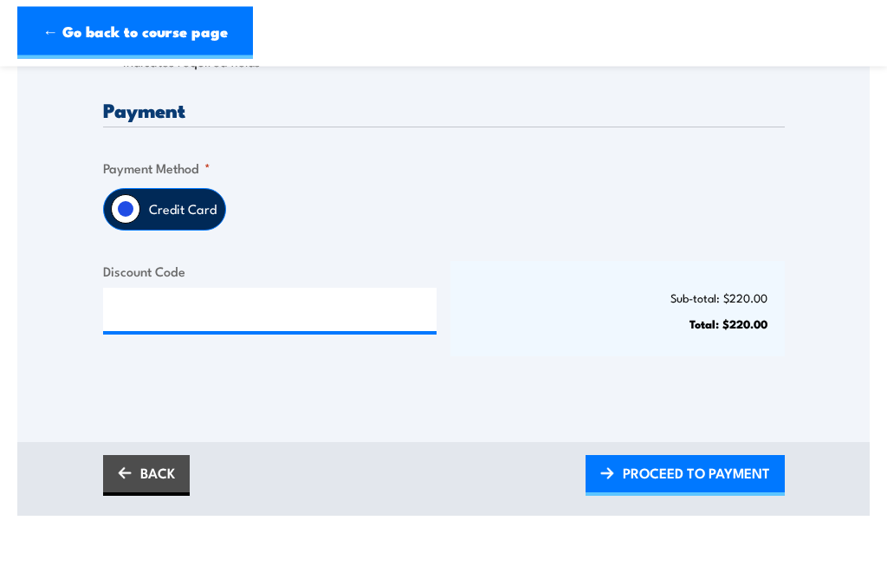
scroll to position [441, 0]
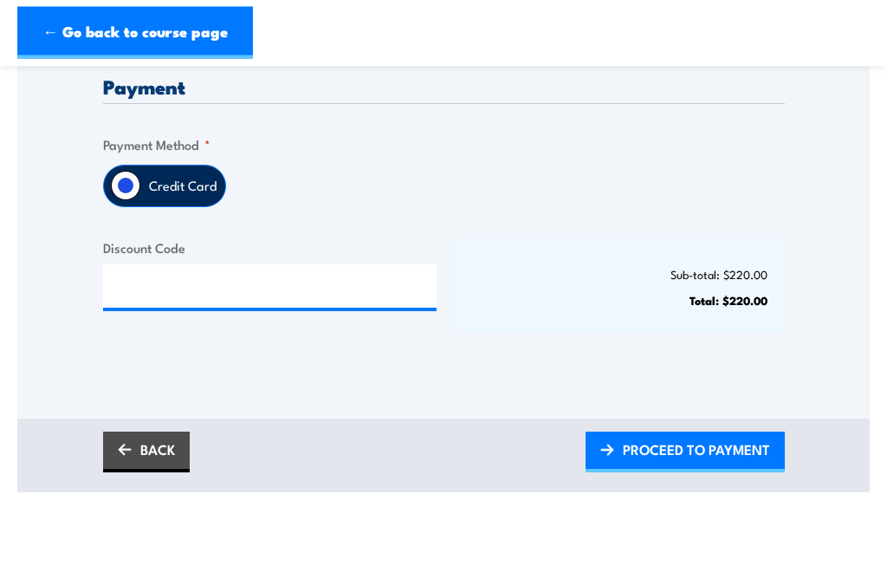
click at [696, 462] on span "PROCEED TO PAYMENT" at bounding box center [696, 450] width 147 height 46
